Goal: Task Accomplishment & Management: Use online tool/utility

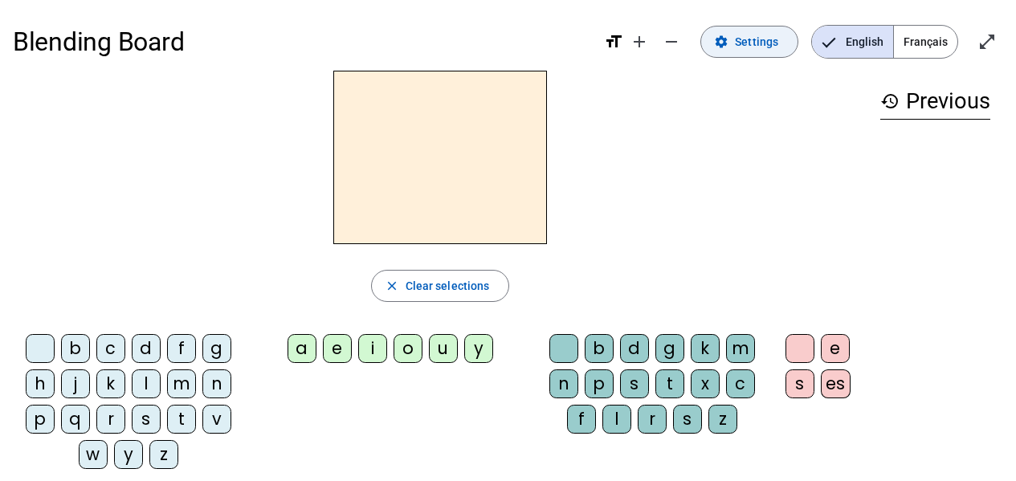
click at [768, 46] on span "Settings" at bounding box center [756, 41] width 43 height 19
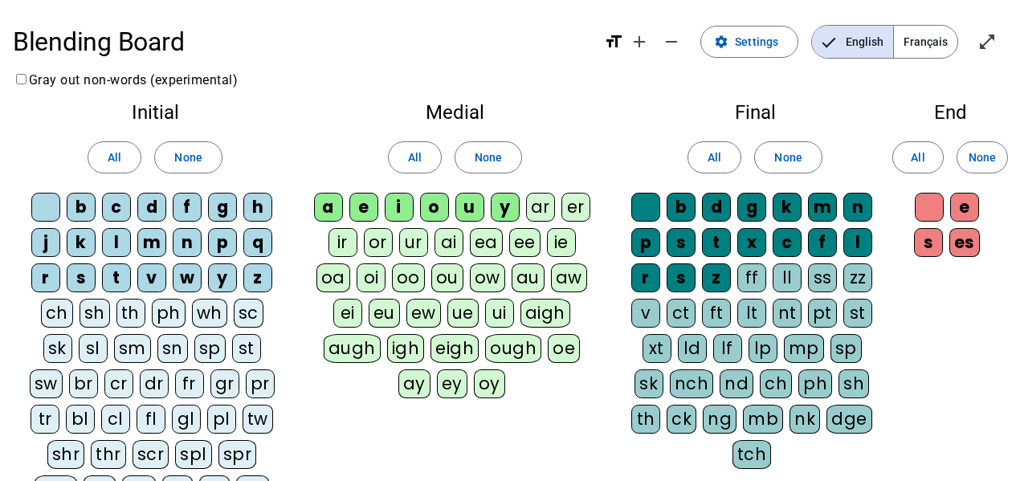
scroll to position [80, 0]
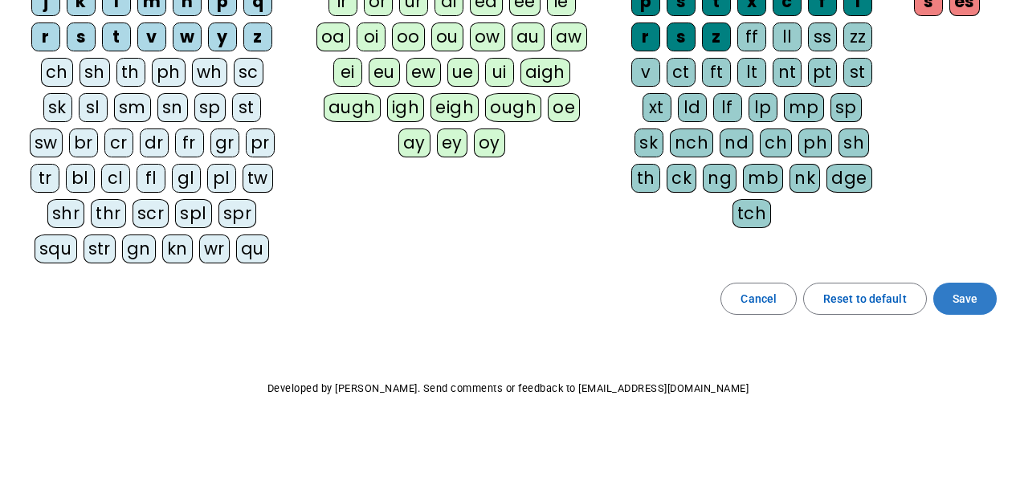
click at [967, 305] on span "Save" at bounding box center [965, 298] width 25 height 19
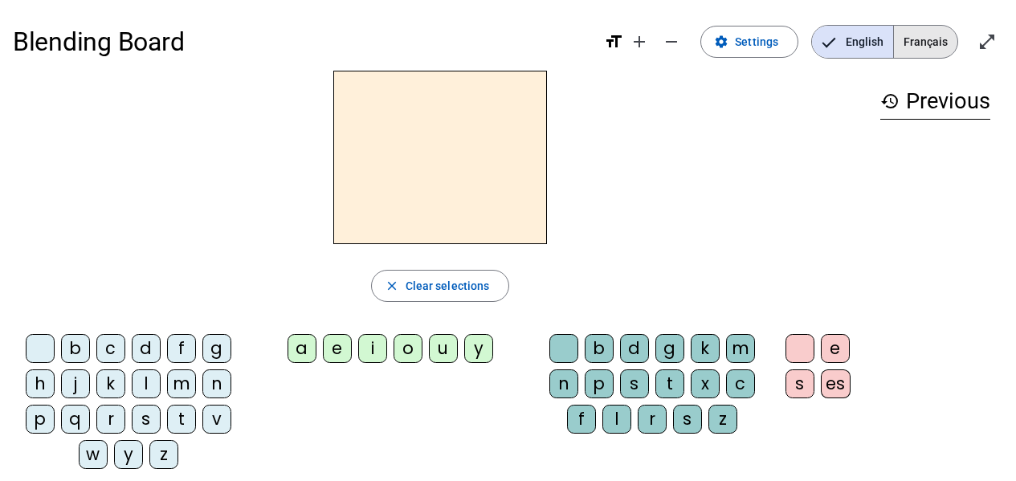
click at [907, 45] on span "Français" at bounding box center [925, 42] width 63 height 32
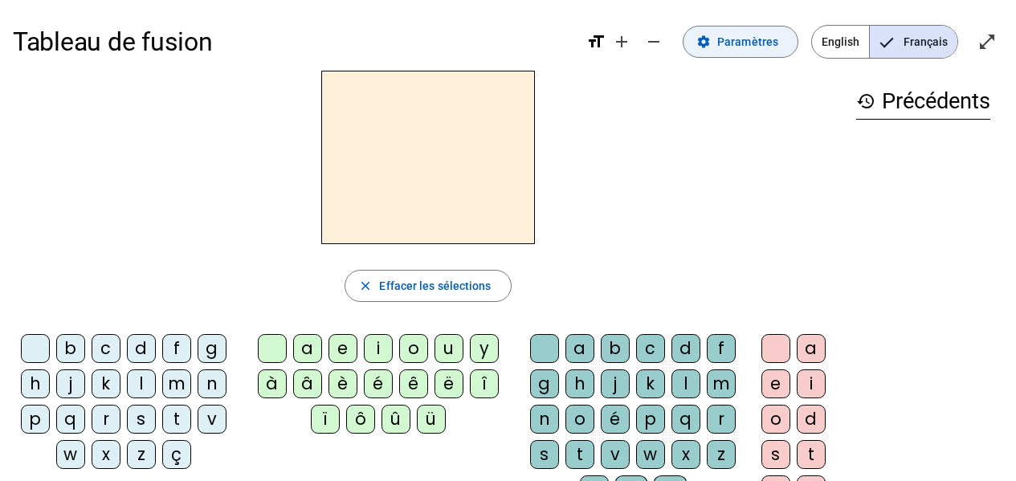
click at [745, 39] on span "Paramètres" at bounding box center [748, 41] width 61 height 19
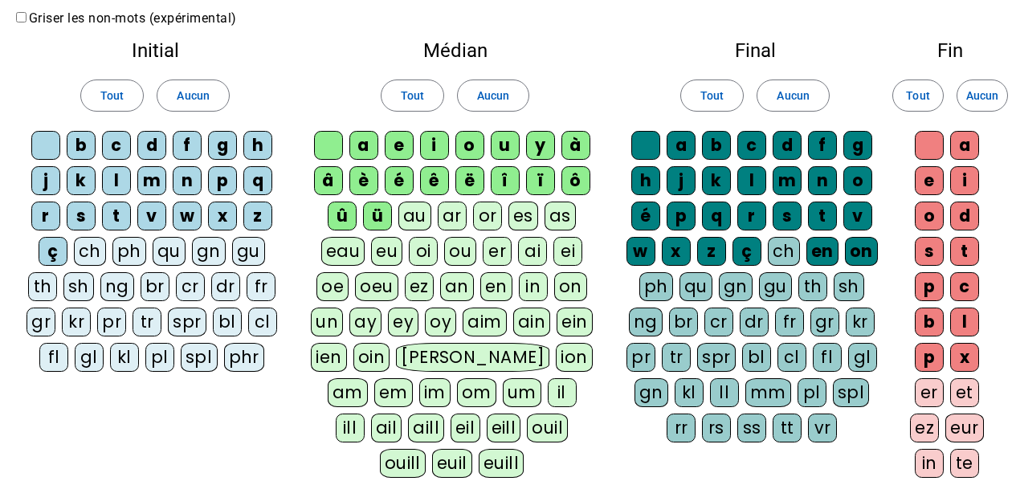
scroll to position [80, 0]
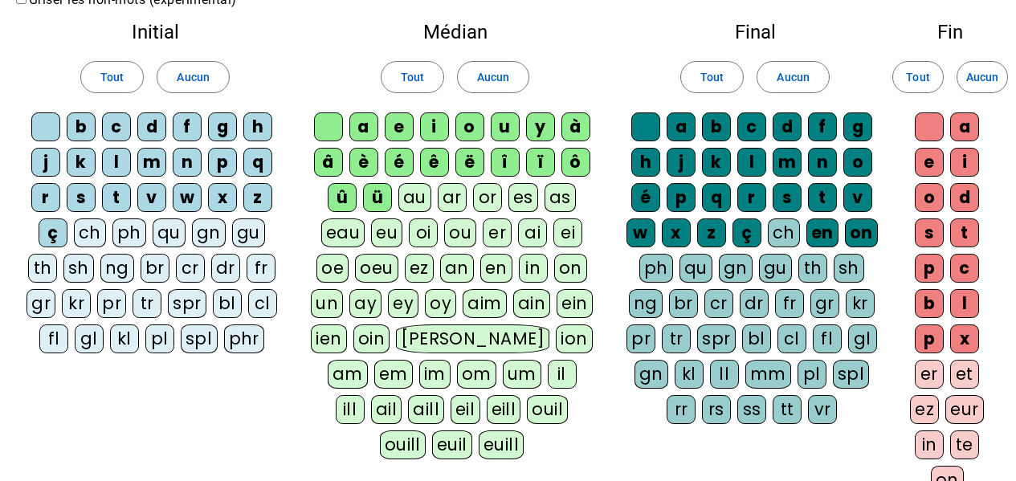
click at [326, 160] on div "â" at bounding box center [328, 162] width 29 height 29
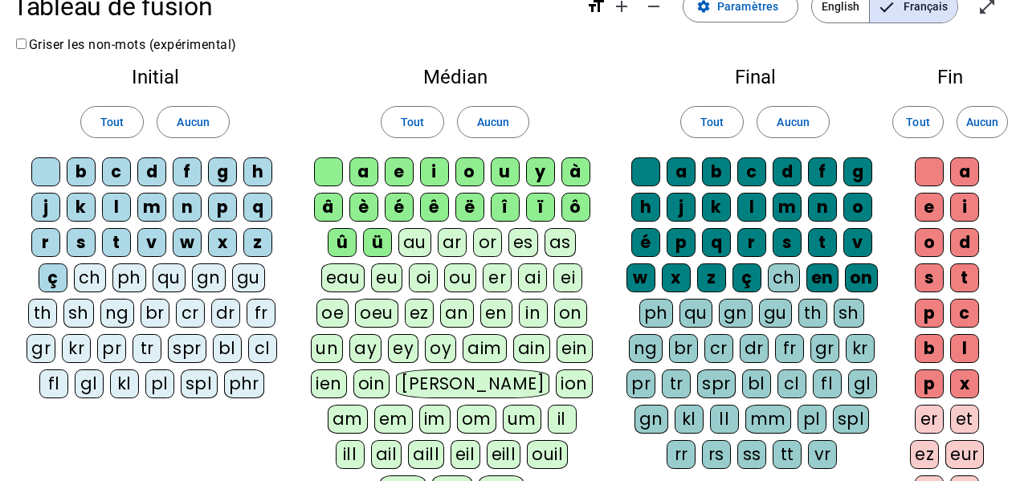
scroll to position [0, 0]
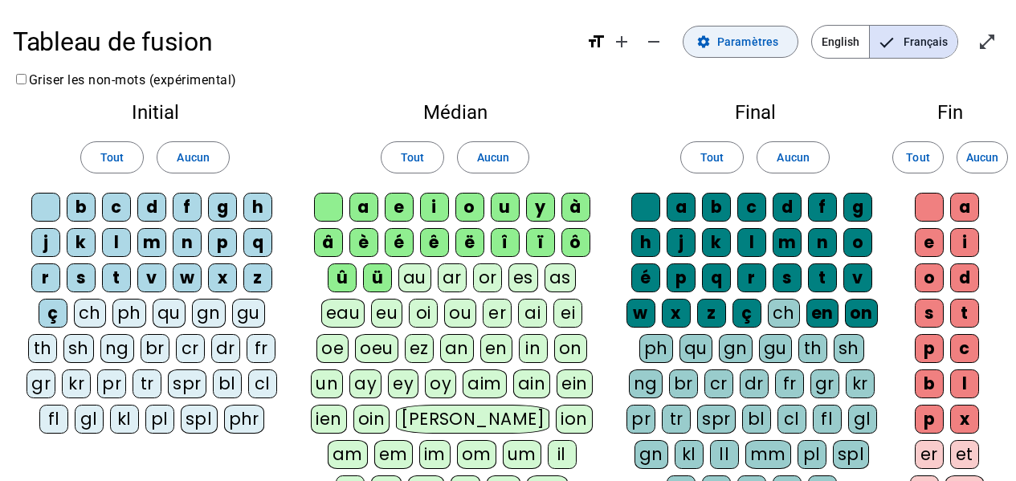
click at [739, 48] on span "Paramètres" at bounding box center [748, 41] width 61 height 19
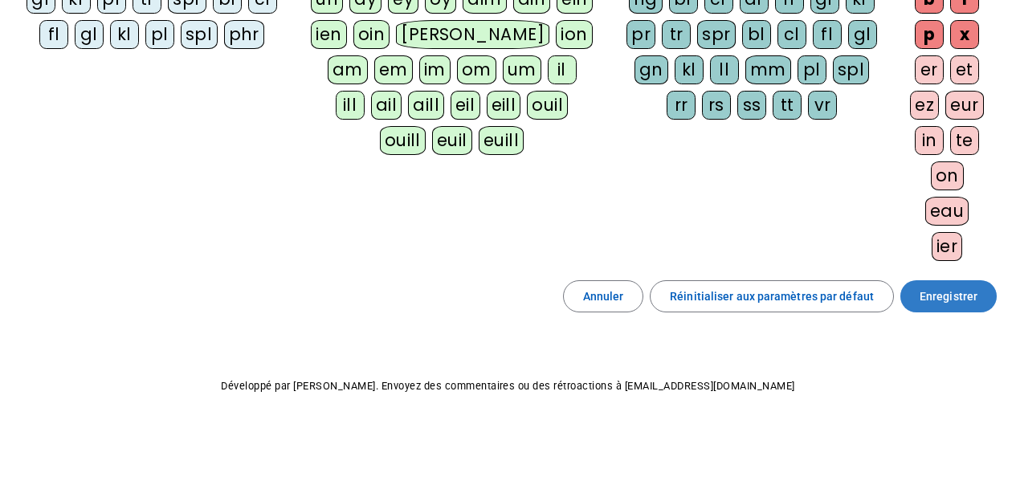
click at [957, 295] on span "Enregistrer" at bounding box center [949, 296] width 58 height 19
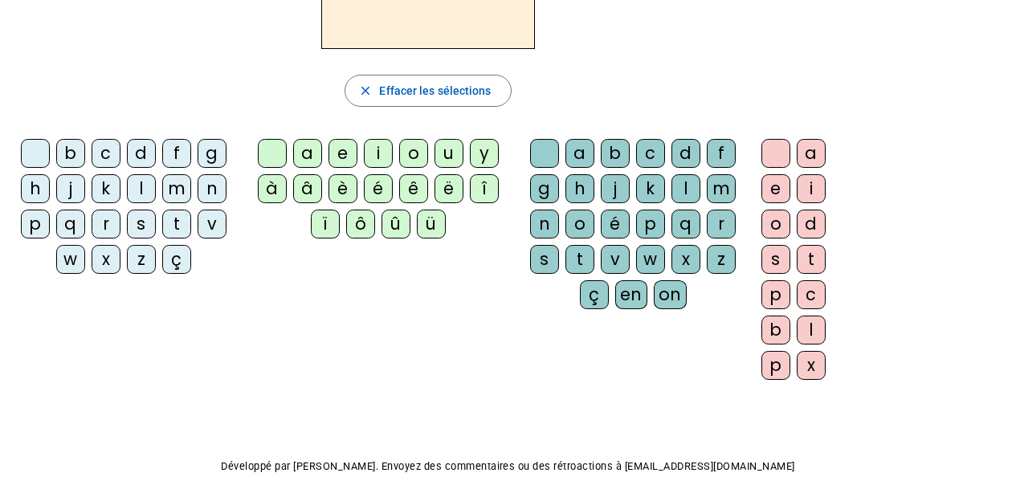
scroll to position [115, 0]
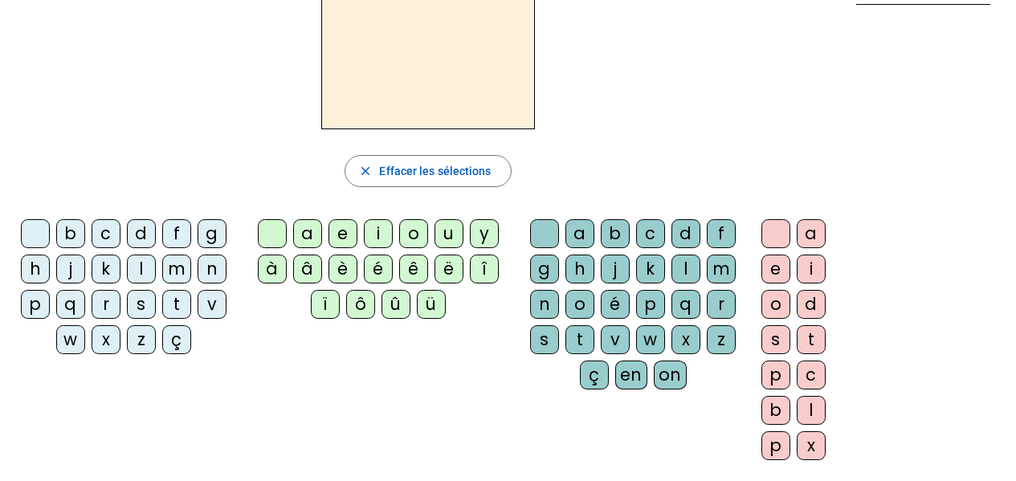
click at [305, 267] on div "â" at bounding box center [307, 269] width 29 height 29
click at [542, 308] on div "n" at bounding box center [544, 304] width 29 height 29
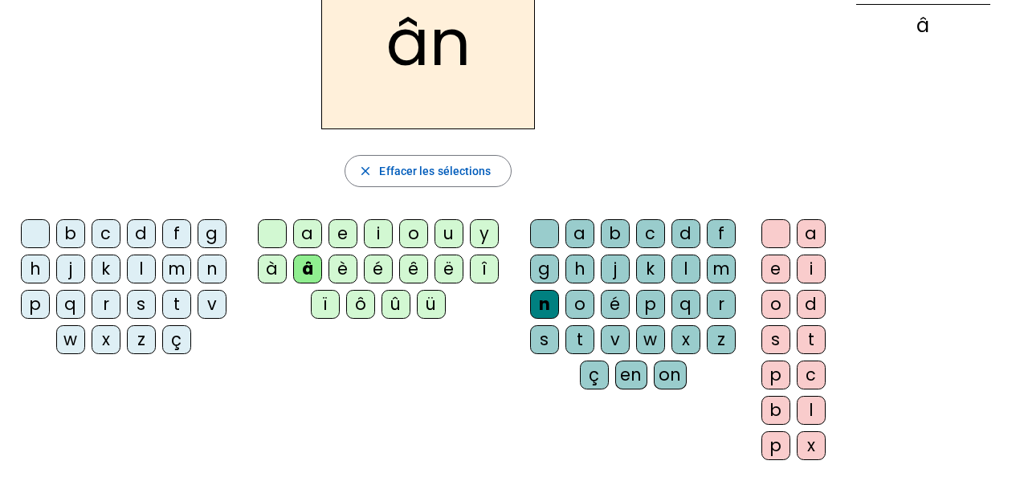
click at [773, 273] on div "e" at bounding box center [776, 269] width 29 height 29
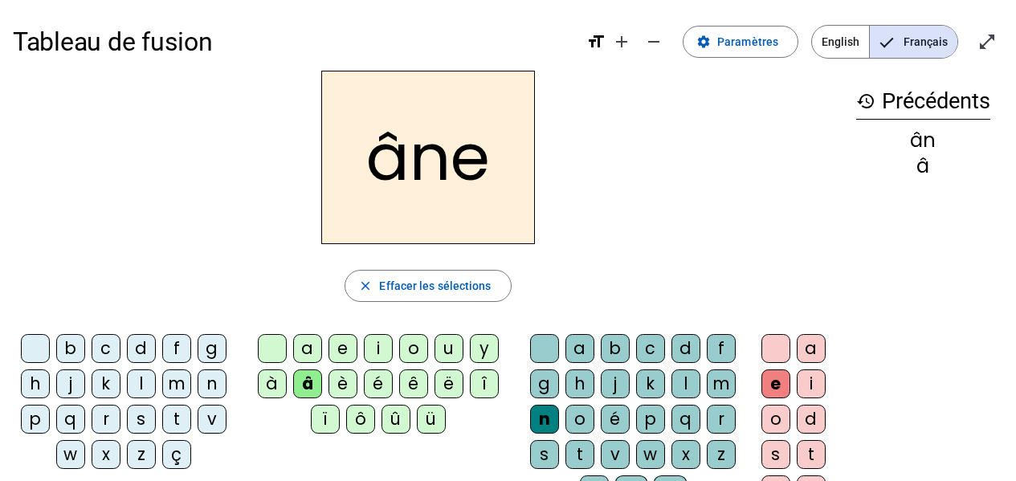
scroll to position [80, 0]
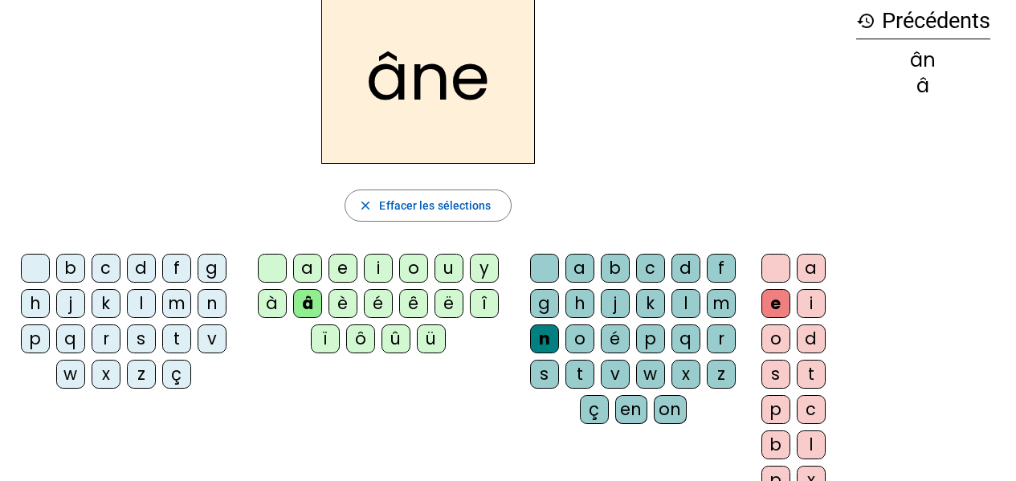
click at [718, 293] on div "m" at bounding box center [721, 303] width 29 height 29
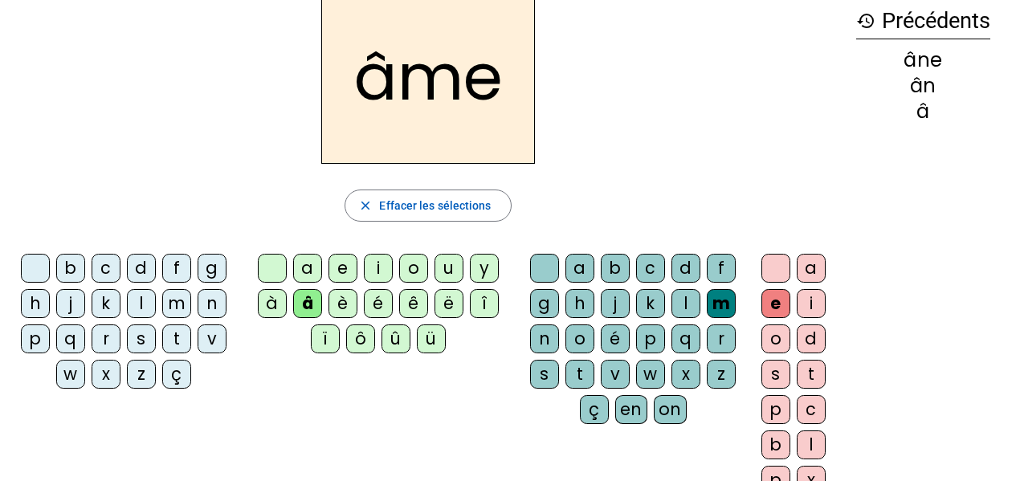
click at [35, 342] on div "p" at bounding box center [35, 339] width 29 height 29
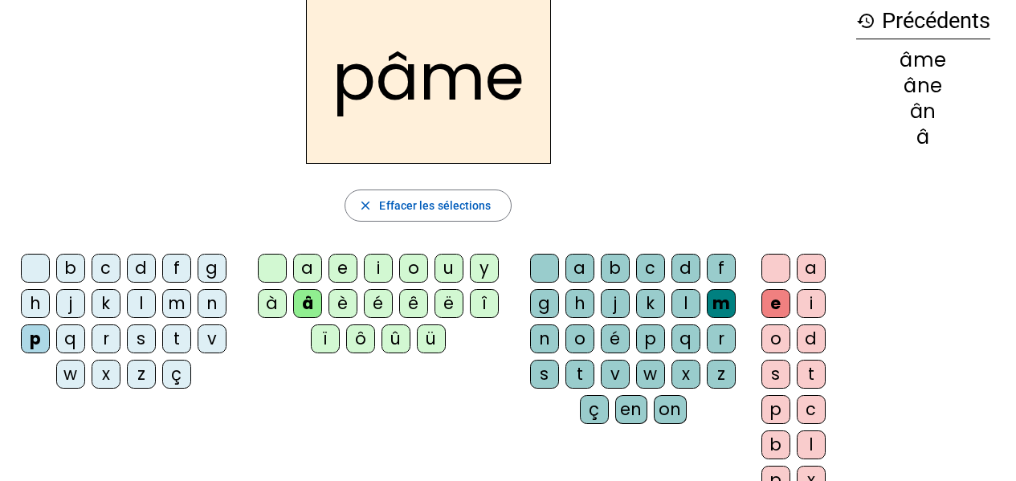
click at [306, 268] on div "a" at bounding box center [307, 268] width 29 height 29
click at [543, 304] on div "g" at bounding box center [544, 303] width 29 height 29
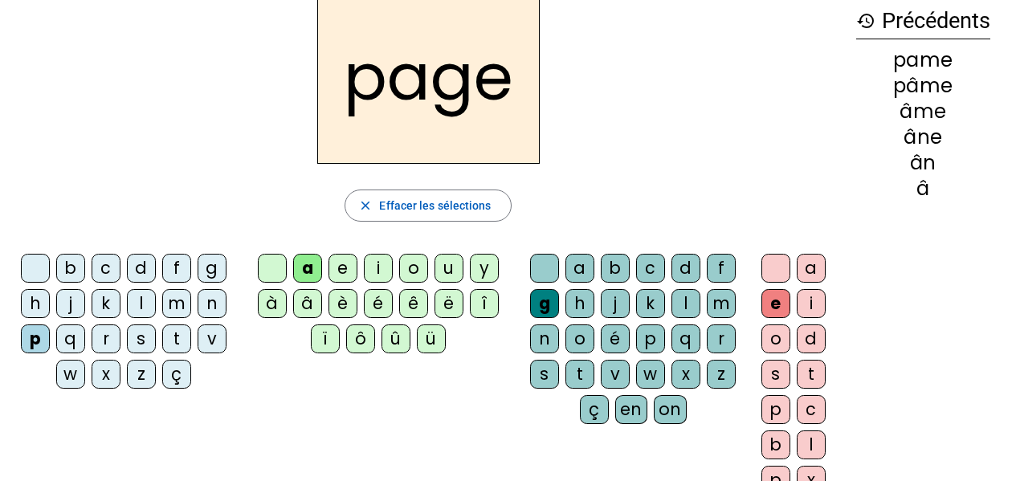
click at [142, 346] on div "s" at bounding box center [141, 339] width 29 height 29
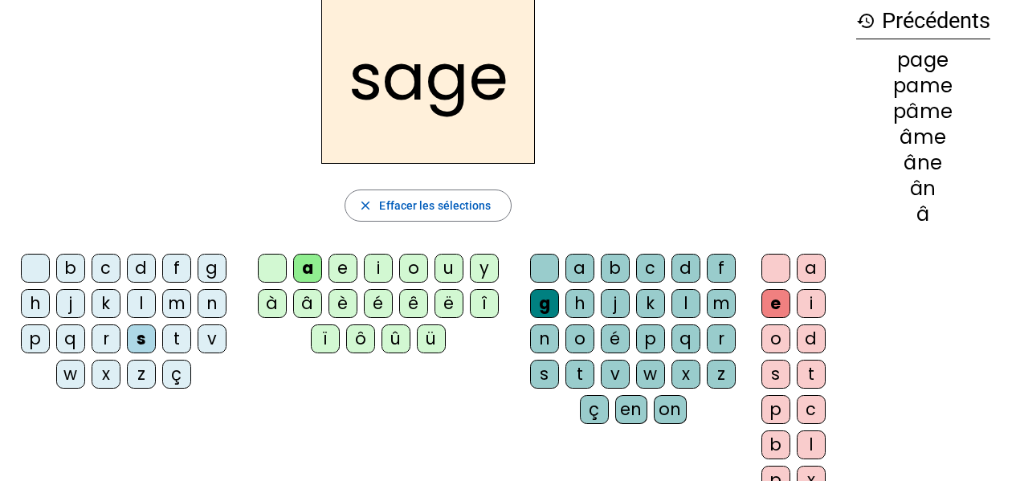
click at [215, 303] on div "n" at bounding box center [212, 303] width 29 height 29
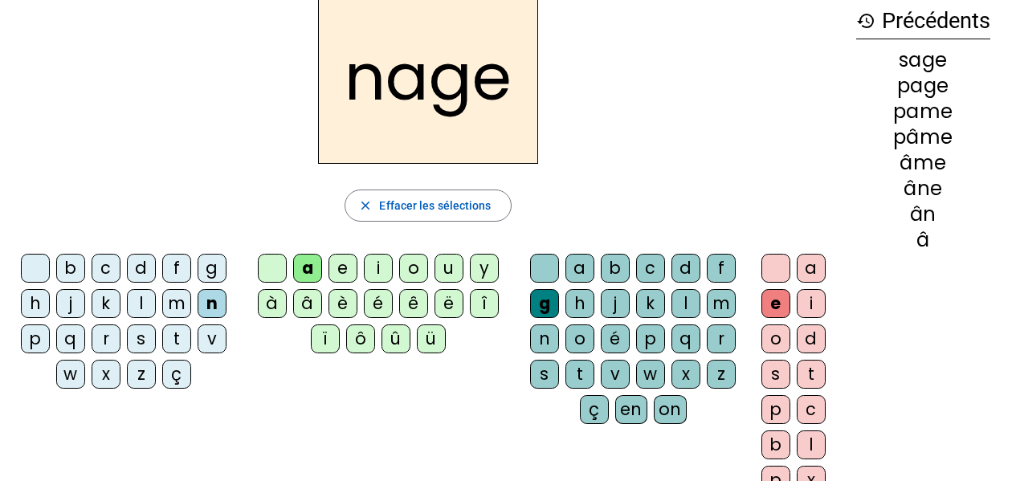
click at [170, 303] on div "m" at bounding box center [176, 303] width 29 height 29
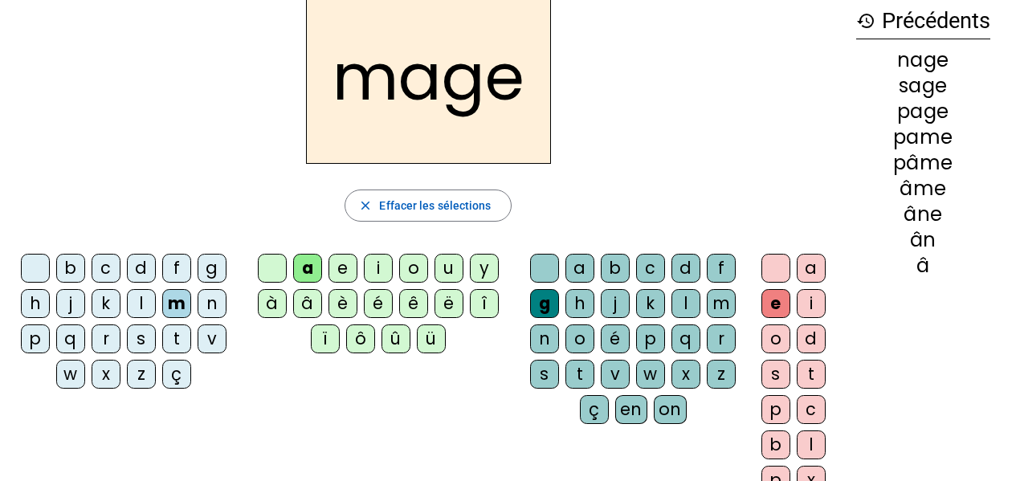
click at [453, 268] on div "u" at bounding box center [449, 268] width 29 height 29
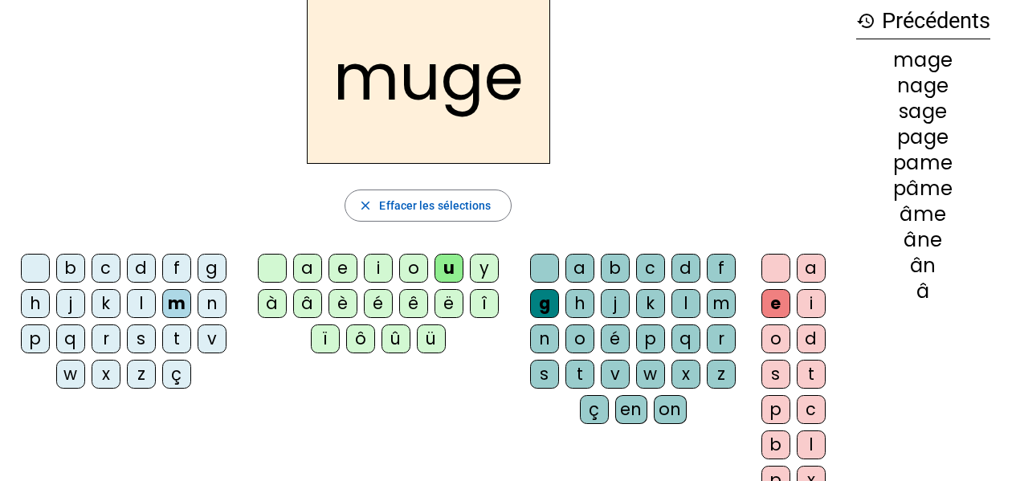
click at [134, 299] on div "l" at bounding box center [141, 303] width 29 height 29
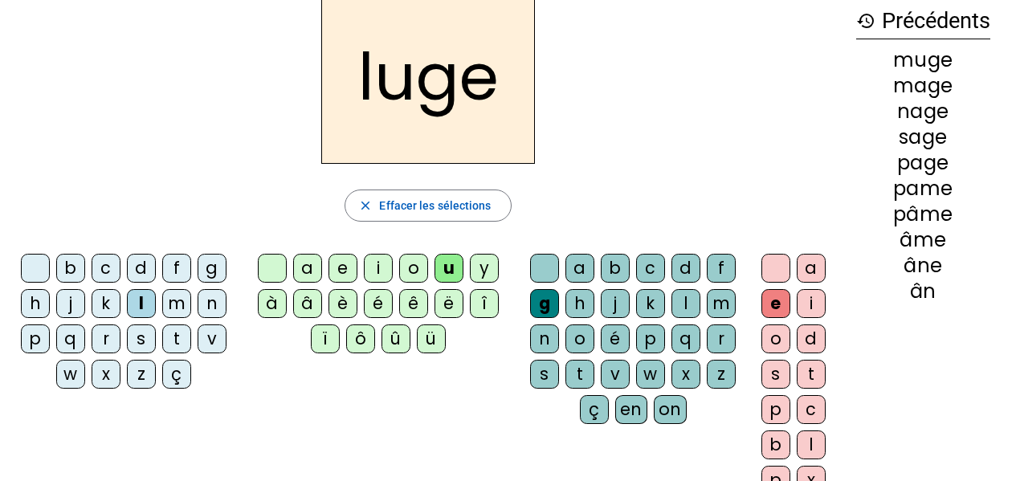
click at [408, 258] on div "o" at bounding box center [413, 268] width 29 height 29
